Goal: Information Seeking & Learning: Learn about a topic

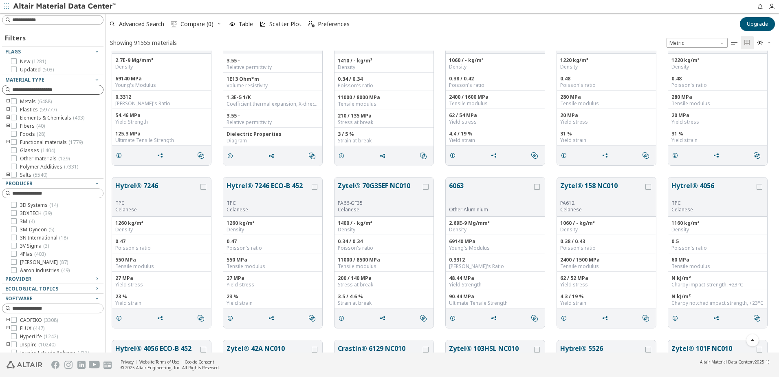
click at [64, 87] on input at bounding box center [57, 90] width 91 height 8
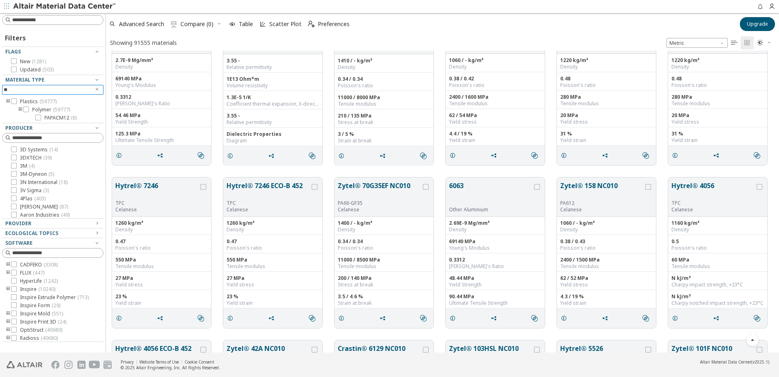
type input "*"
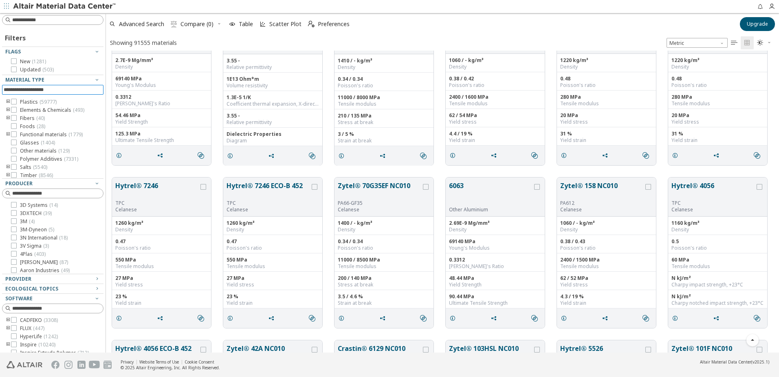
scroll to position [10, 0]
click at [6, 164] on icon "toogle group" at bounding box center [8, 165] width 6 height 7
click at [7, 165] on icon "toogle group" at bounding box center [8, 165] width 6 height 7
click at [9, 173] on icon "toogle group" at bounding box center [8, 173] width 6 height 7
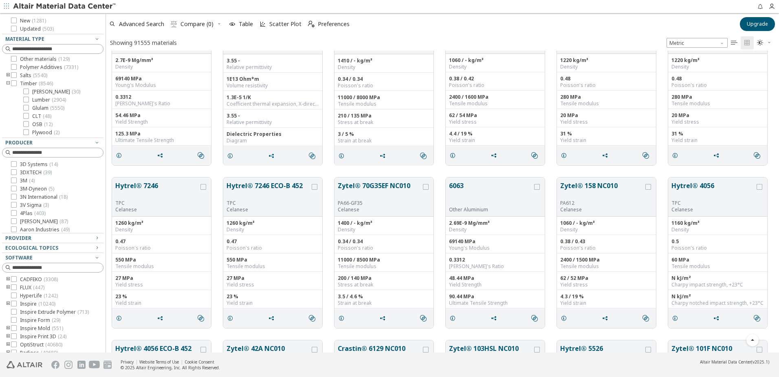
click at [7, 82] on icon "toogle group" at bounding box center [8, 83] width 6 height 7
click at [7, 101] on icon "toogle group" at bounding box center [8, 101] width 6 height 7
click at [7, 84] on icon "toogle group" at bounding box center [8, 84] width 6 height 7
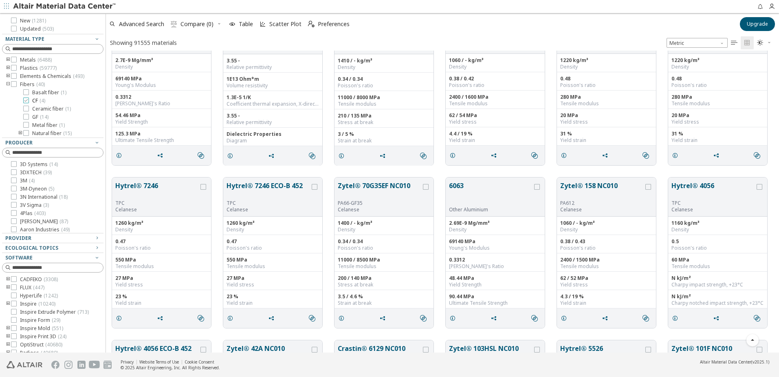
scroll to position [42, 0]
click at [18, 93] on icon "toogle group" at bounding box center [21, 92] width 6 height 7
click at [8, 86] on icon "toogle group" at bounding box center [8, 85] width 6 height 7
click at [24, 93] on span "Foods ( 28 )" at bounding box center [32, 93] width 25 height 7
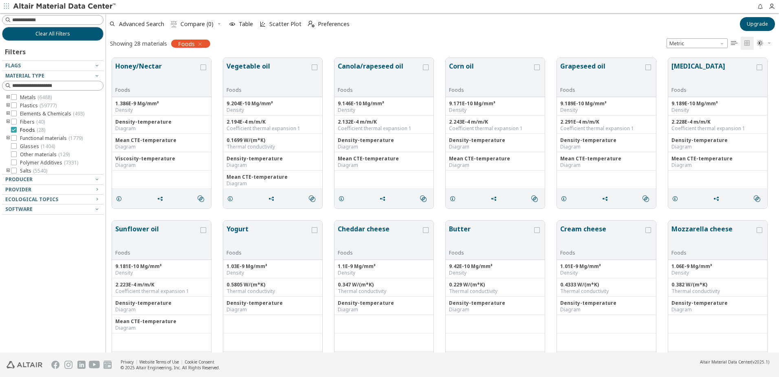
click at [24, 93] on div "Metals ( 6488 ) Plastics ( 59777 ) Elements & Chemicals ( 493 ) Fibers ( 40 ) F…" at bounding box center [52, 134] width 101 height 82
click at [32, 130] on span "Foods ( 28 )" at bounding box center [32, 130] width 25 height 7
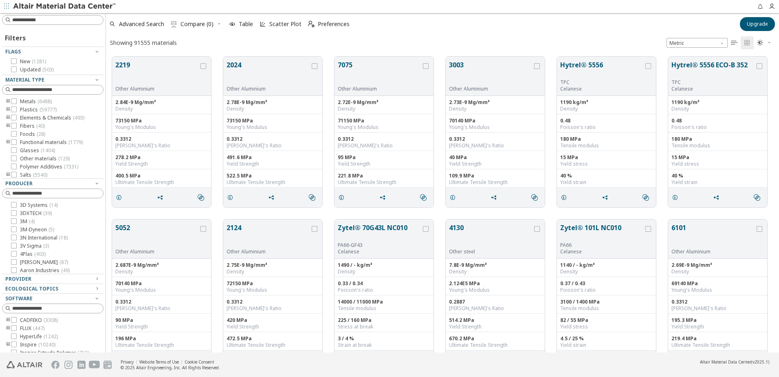
scroll to position [295, 667]
click at [9, 117] on icon "toogle group" at bounding box center [8, 118] width 6 height 7
click at [9, 119] on icon "toogle group" at bounding box center [8, 118] width 6 height 7
click at [38, 90] on input at bounding box center [57, 90] width 91 height 8
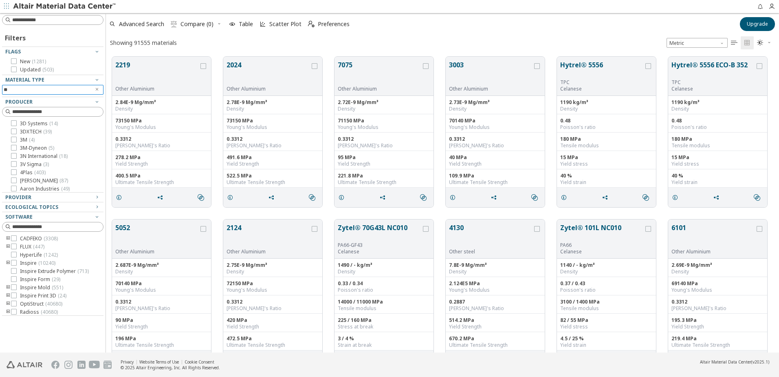
type input "*"
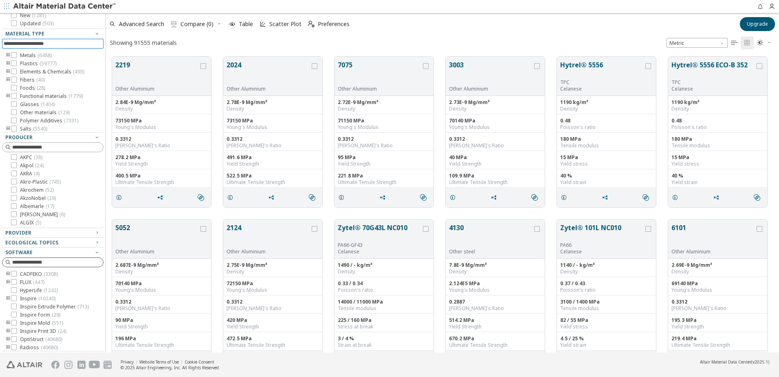
scroll to position [47, 0]
click at [57, 245] on span "Ecological Topics" at bounding box center [52, 242] width 95 height 10
click at [64, 233] on div "Provider" at bounding box center [49, 232] width 88 height 7
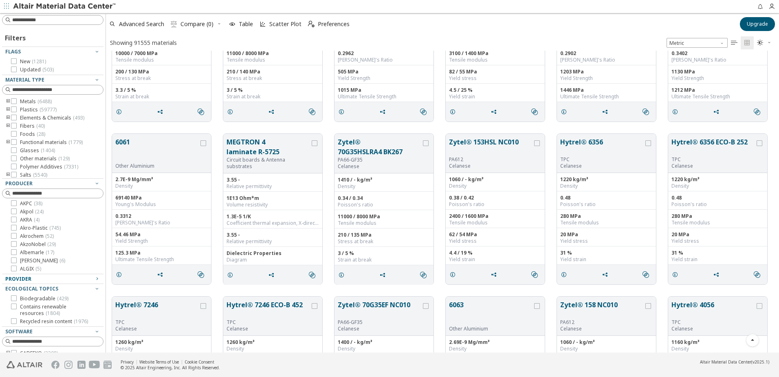
scroll to position [408, 0]
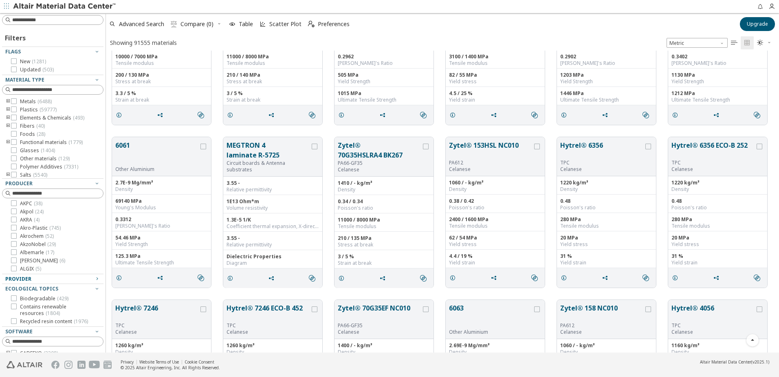
click at [8, 109] on icon "toogle group" at bounding box center [8, 109] width 6 height 7
click at [20, 117] on icon "toogle group" at bounding box center [21, 118] width 6 height 7
click at [8, 132] on icon "toogle group" at bounding box center [8, 132] width 6 height 7
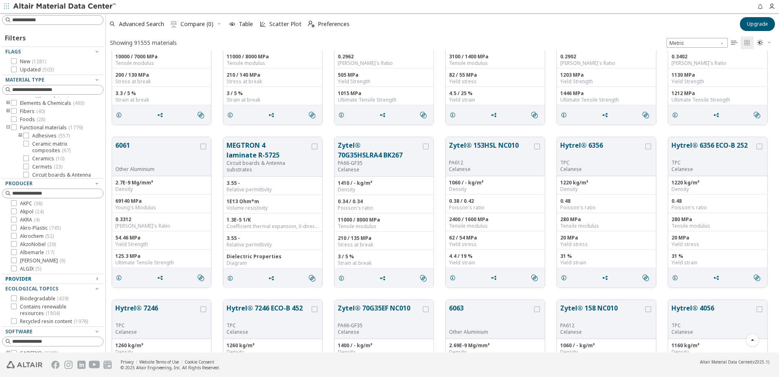
click at [19, 139] on icon "toogle group" at bounding box center [21, 135] width 6 height 7
click at [8, 172] on icon "toogle group" at bounding box center [8, 173] width 6 height 7
click at [49, 143] on span "Lumber ( 2904 )" at bounding box center [49, 140] width 34 height 7
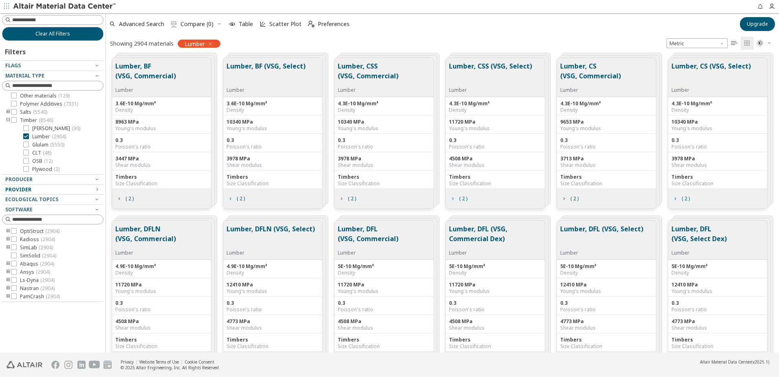
click at [213, 44] on icon "button" at bounding box center [210, 44] width 7 height 7
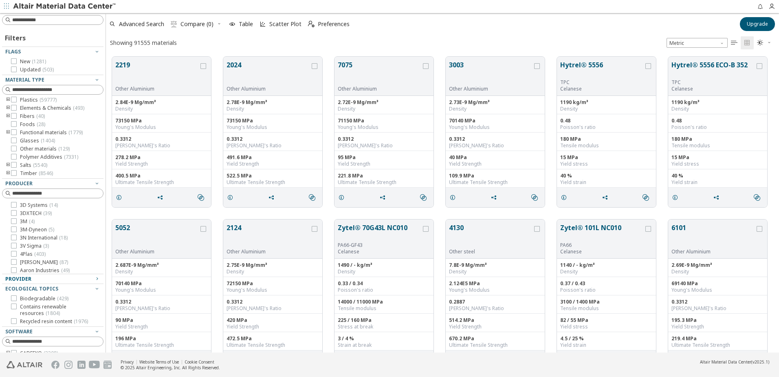
scroll to position [295, 667]
click at [7, 10] on span "button" at bounding box center [6, 6] width 8 height 13
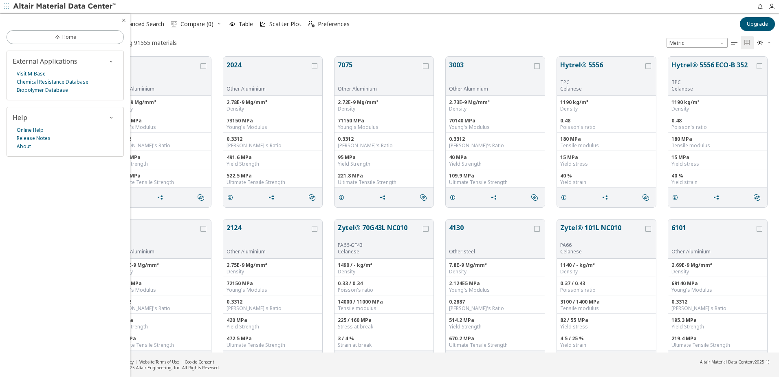
click at [7, 10] on span "button" at bounding box center [6, 6] width 8 height 13
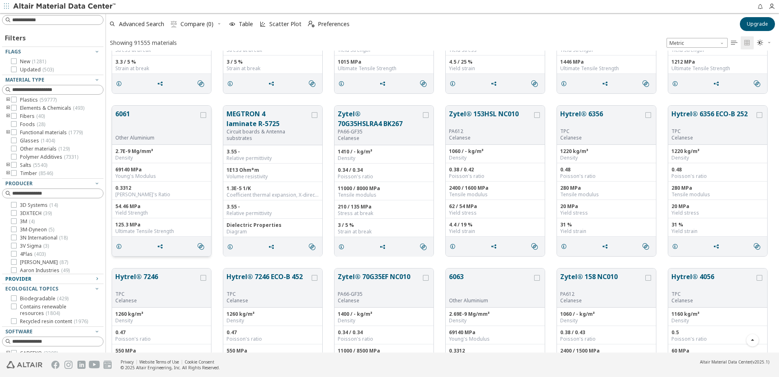
scroll to position [430, 0]
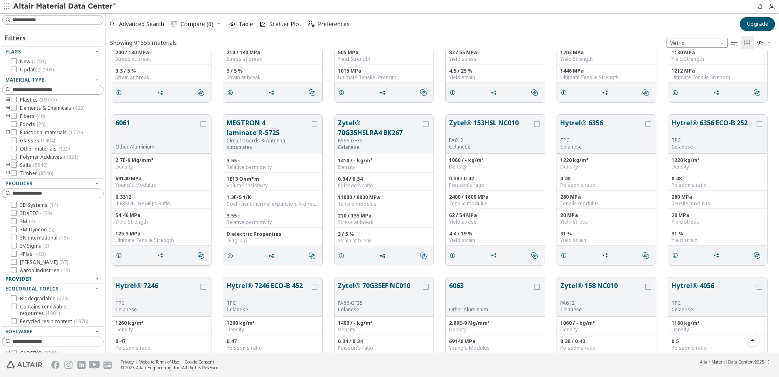
click at [128, 127] on button "6061" at bounding box center [157, 131] width 84 height 26
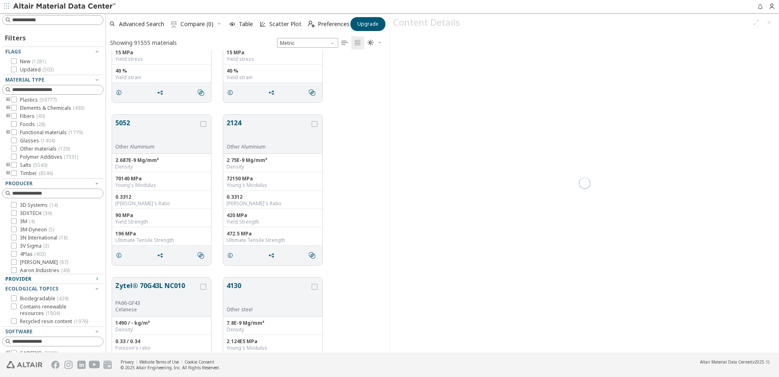
scroll to position [295, 278]
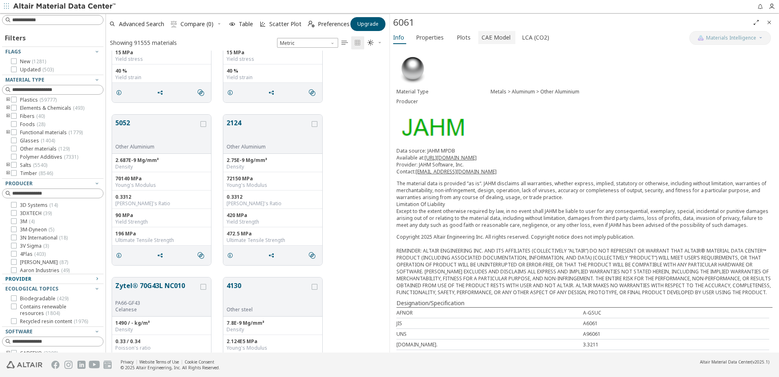
click at [488, 37] on span "CAE Model" at bounding box center [496, 37] width 29 height 13
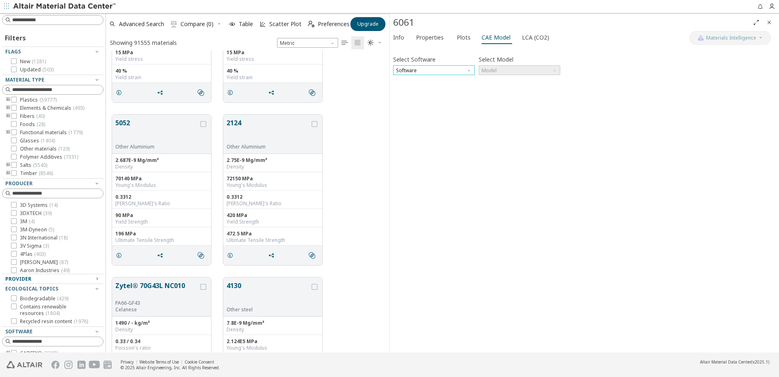
click at [448, 66] on span "Software" at bounding box center [434, 70] width 82 height 10
click at [421, 101] on span "Radioss" at bounding box center [434, 100] width 75 height 6
click at [537, 72] on span "Model" at bounding box center [520, 70] width 82 height 10
click at [500, 92] on span "Law36" at bounding box center [519, 90] width 75 height 6
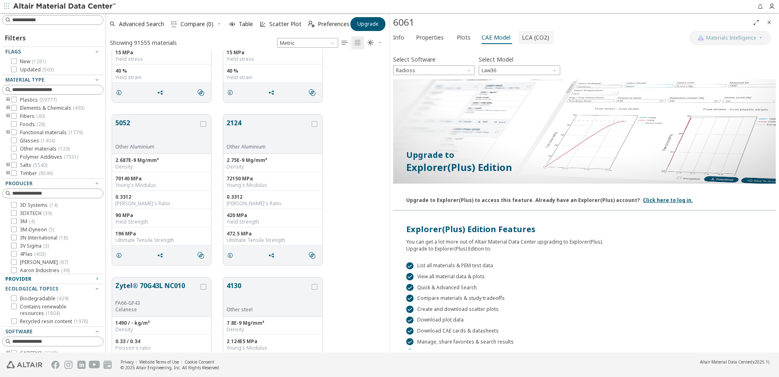
click at [519, 40] on button "LCA (CO2)" at bounding box center [536, 37] width 35 height 13
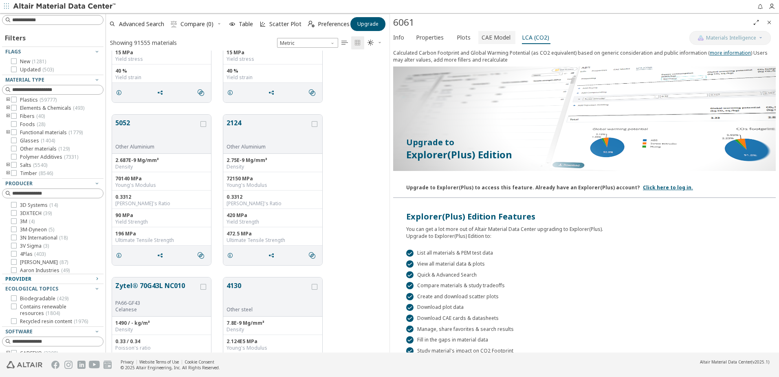
click at [478, 41] on button "CAE Model" at bounding box center [496, 37] width 37 height 13
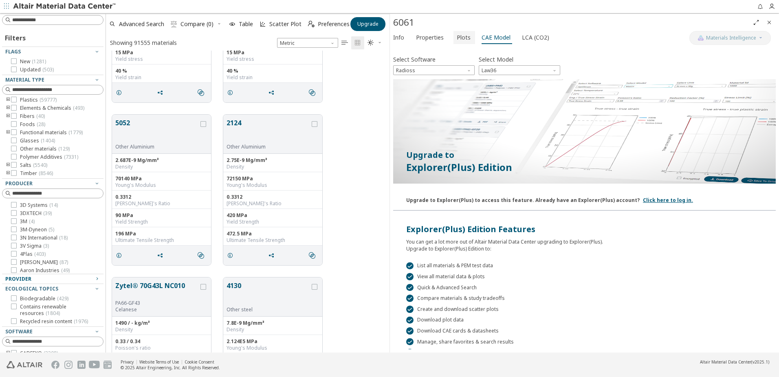
click at [457, 40] on span "Plots" at bounding box center [464, 37] width 14 height 13
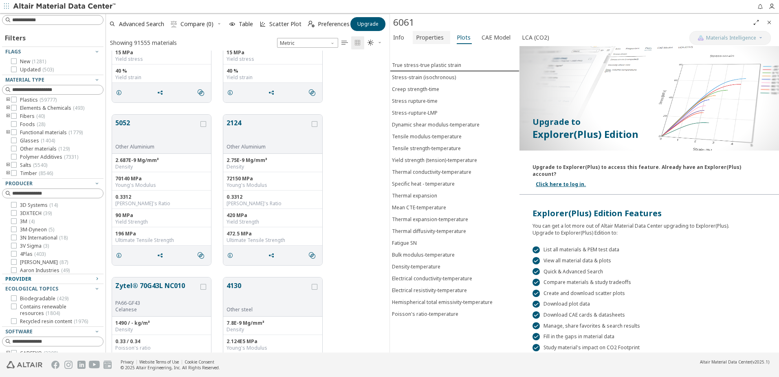
click at [433, 37] on span "Properties" at bounding box center [430, 37] width 28 height 13
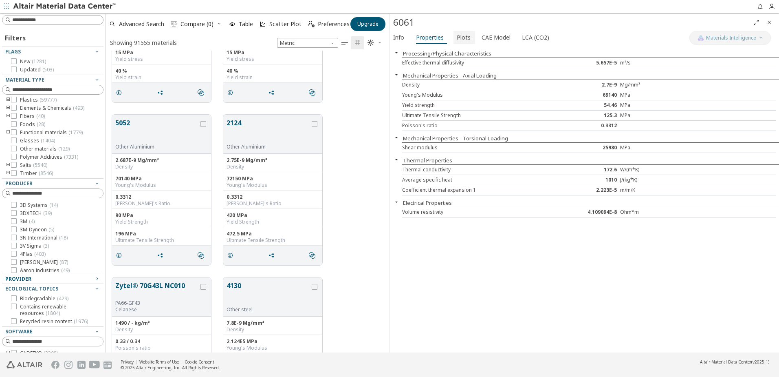
click at [463, 38] on span "Plots" at bounding box center [464, 37] width 14 height 13
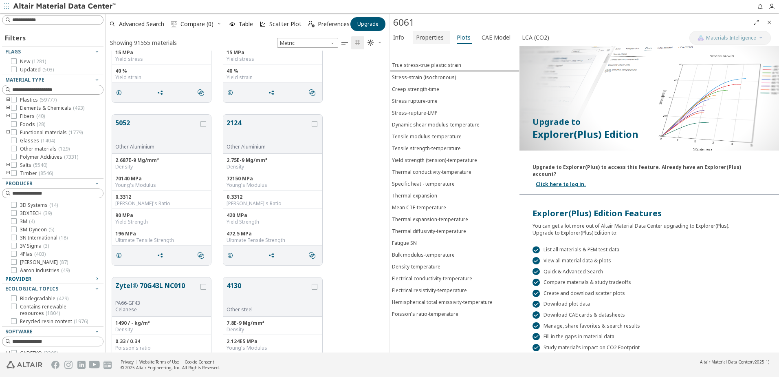
click at [430, 41] on span "Properties" at bounding box center [430, 37] width 28 height 13
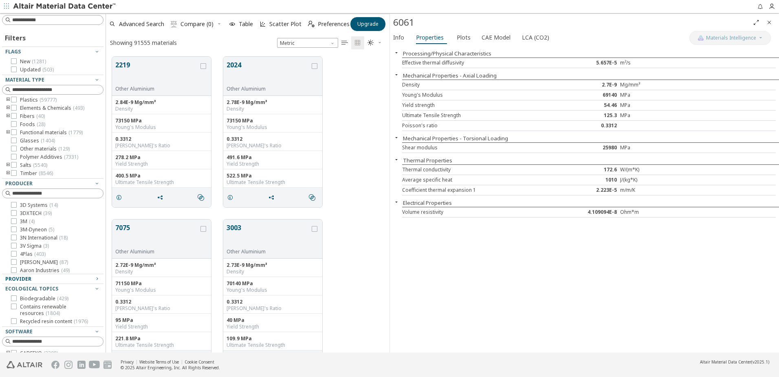
click at [31, 9] on img at bounding box center [65, 6] width 104 height 8
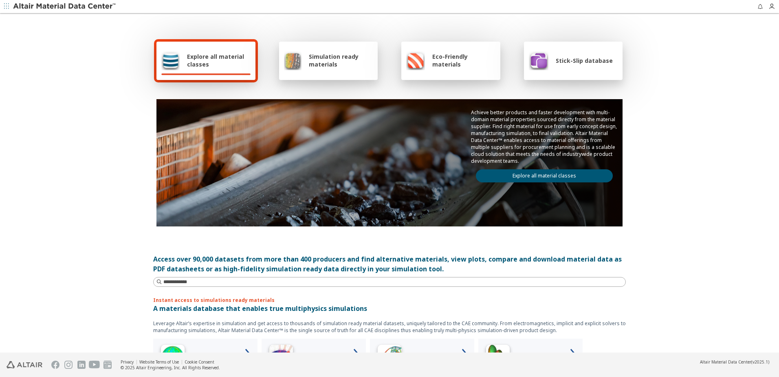
click at [446, 60] on span "Eco-Friendly materials" at bounding box center [463, 60] width 63 height 15
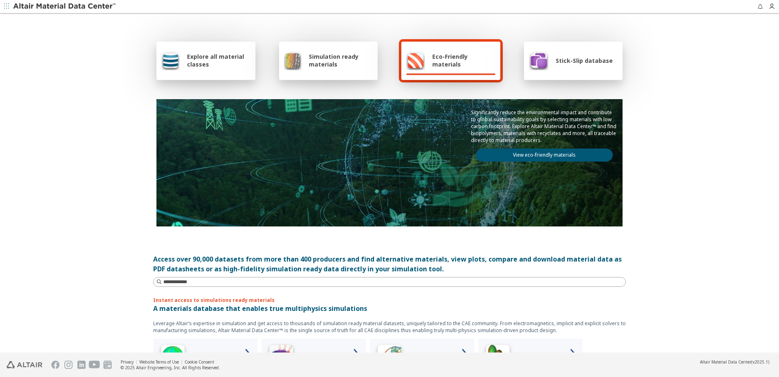
click at [515, 156] on link "View eco-friendly materials" at bounding box center [544, 154] width 137 height 13
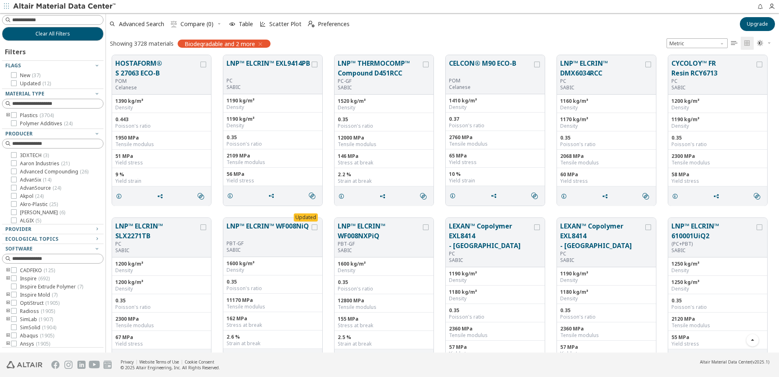
click at [604, 36] on div "Showing 3728 materials Biodegradable and 2 more Metric   " at bounding box center [442, 43] width 673 height 17
click at [259, 66] on button "LNP™ ELCRIN™ EXL9414PB" at bounding box center [269, 67] width 84 height 19
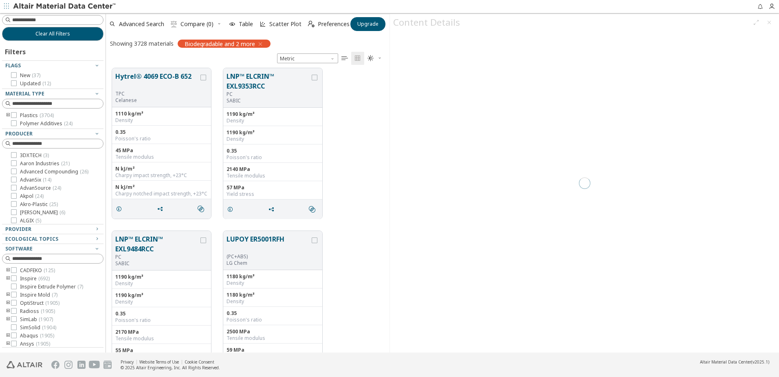
scroll to position [281, 278]
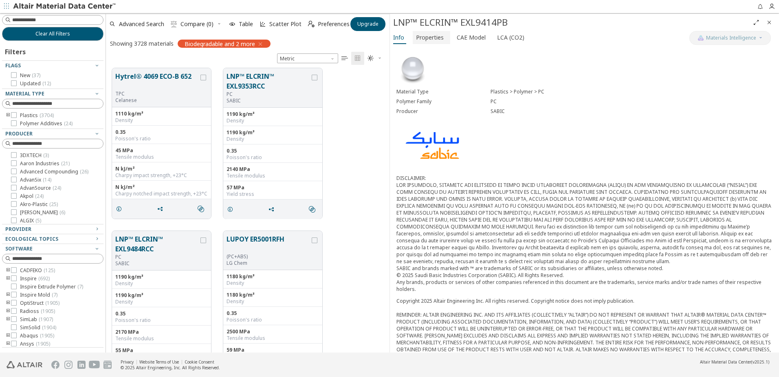
click at [433, 36] on span "Properties" at bounding box center [430, 37] width 28 height 13
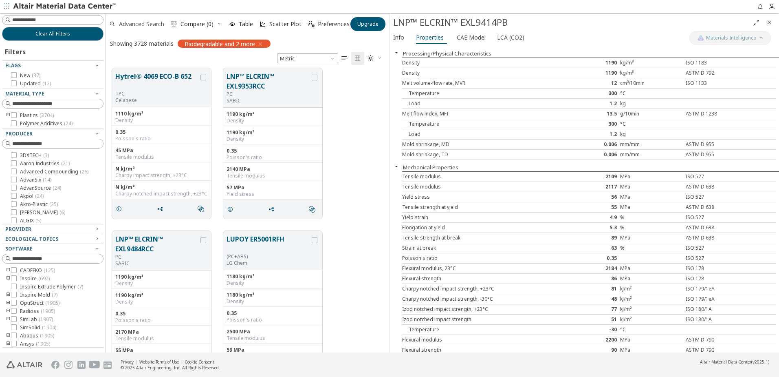
click at [148, 26] on span "Advanced Search" at bounding box center [141, 24] width 45 height 6
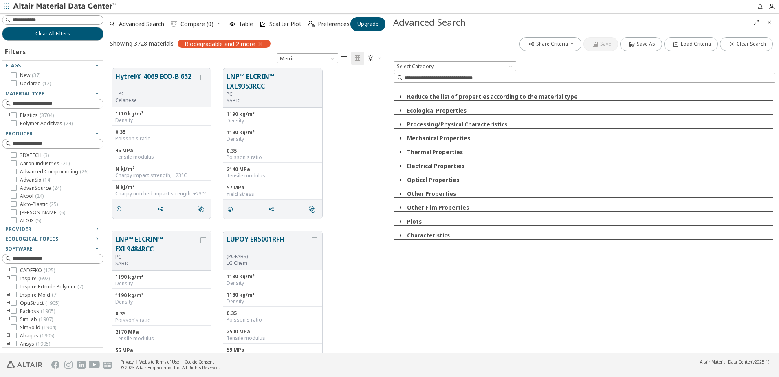
click at [431, 107] on button "Ecological Properties" at bounding box center [436, 110] width 59 height 7
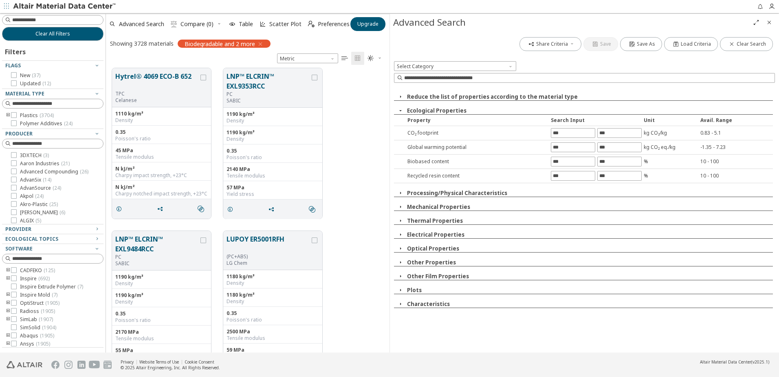
click at [424, 113] on button "Ecological Properties" at bounding box center [436, 110] width 59 height 7
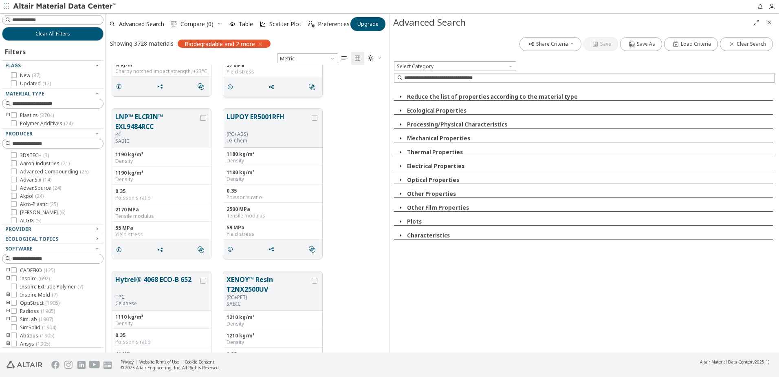
scroll to position [1060, 0]
